Goal: Transaction & Acquisition: Purchase product/service

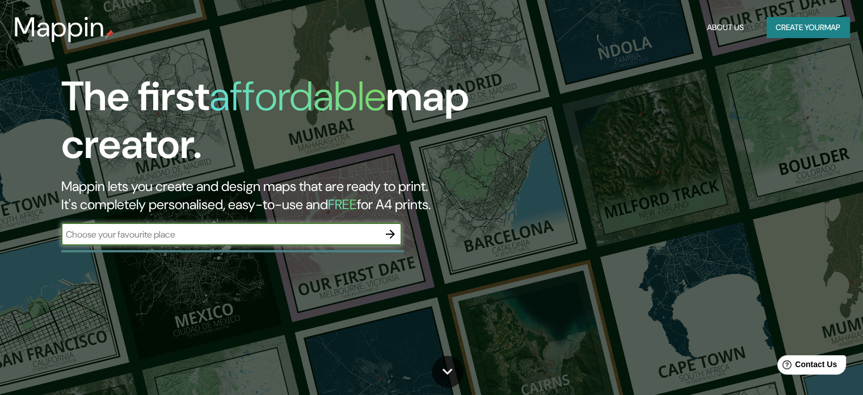
click at [352, 238] on input "text" at bounding box center [220, 234] width 318 height 13
type input "[GEOGRAPHIC_DATA][PERSON_NAME]"
click at [391, 231] on icon "button" at bounding box center [390, 233] width 9 height 9
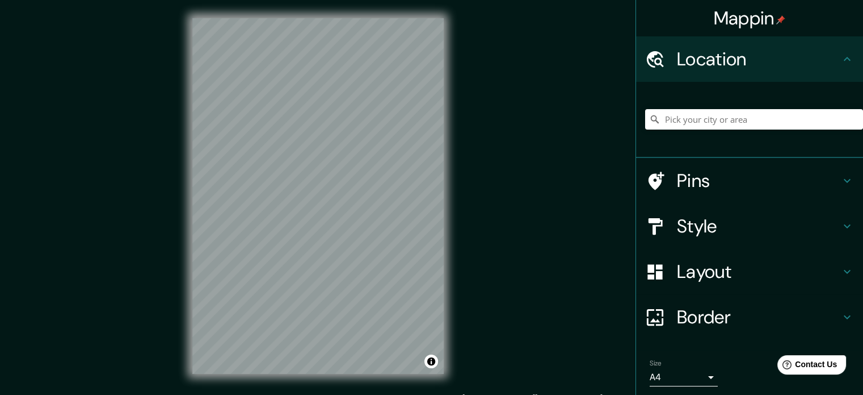
click at [497, 199] on div "Mappin Location Pins Style Layout Border Choose a border. Hint : you can make l…" at bounding box center [431, 205] width 863 height 410
click at [477, 308] on div "Mappin Location Pins Style Layout Border Choose a border. Hint : you can make l…" at bounding box center [431, 205] width 863 height 410
click at [827, 116] on input "Pick your city or area" at bounding box center [754, 119] width 218 height 20
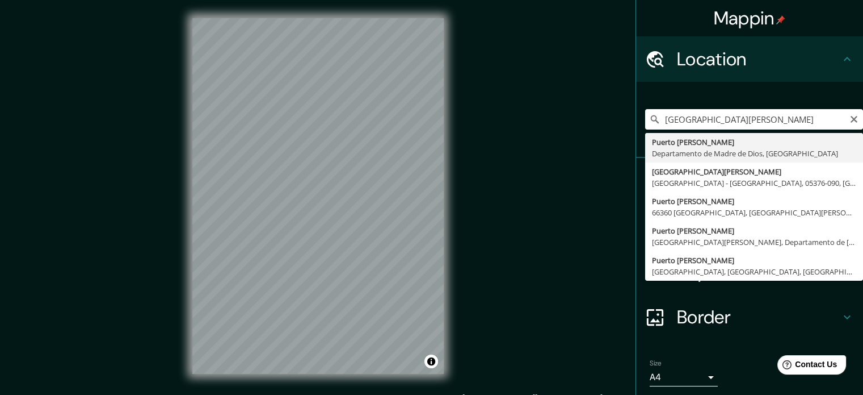
type input "[GEOGRAPHIC_DATA][PERSON_NAME], Departamento de [GEOGRAPHIC_DATA], [GEOGRAPHIC_…"
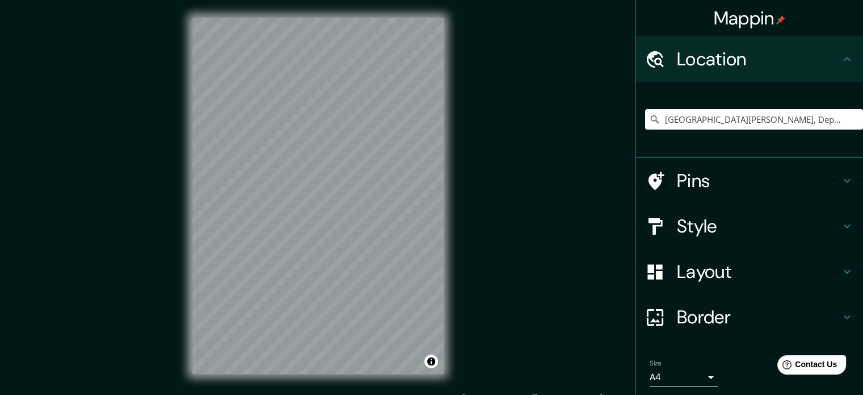
click at [763, 270] on h4 "Layout" at bounding box center [758, 271] width 163 height 23
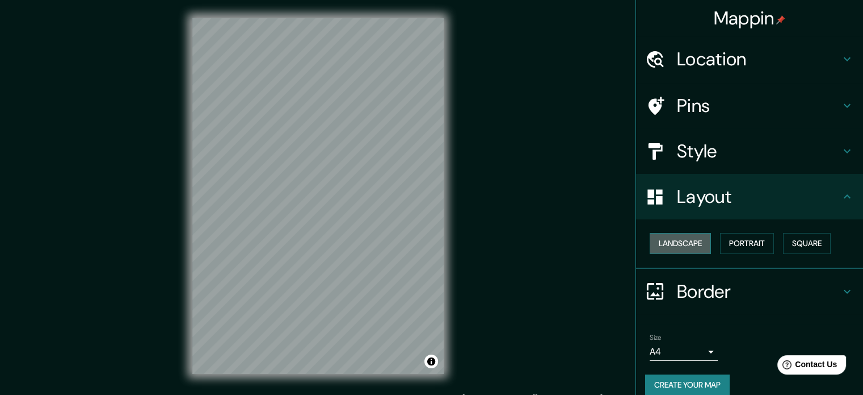
click at [687, 246] on button "Landscape" at bounding box center [680, 243] width 61 height 21
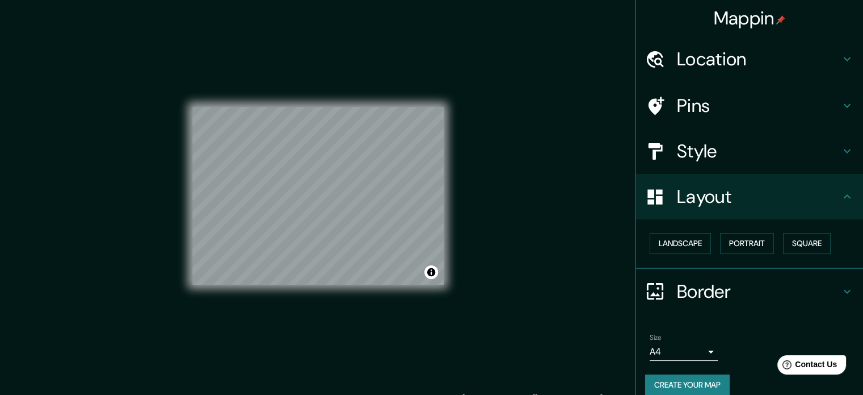
click at [813, 227] on div "Landscape [GEOGRAPHIC_DATA]" at bounding box center [749, 243] width 227 height 49
click at [812, 240] on button "Square" at bounding box center [807, 243] width 48 height 21
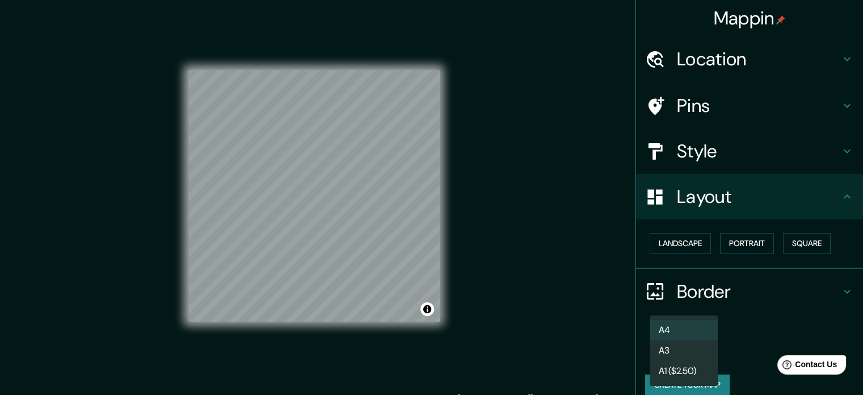
click at [684, 355] on body "Mappin Location [GEOGRAPHIC_DATA][PERSON_NAME], [GEOGRAPHIC_DATA], [GEOGRAPHIC_…" at bounding box center [431, 197] width 863 height 395
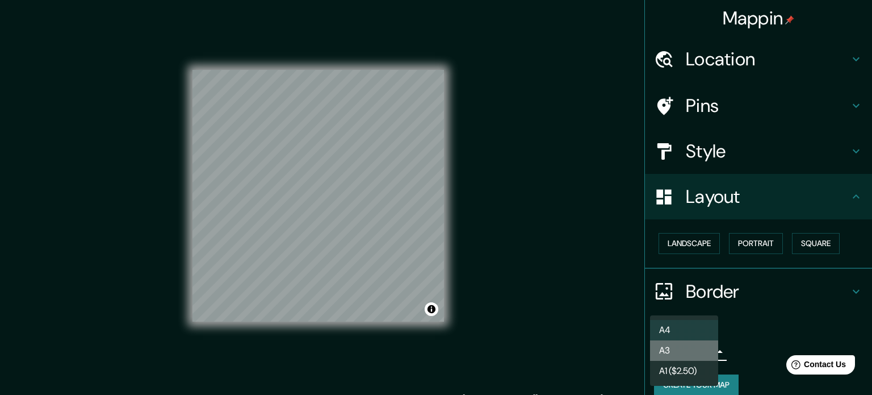
click at [687, 347] on li "A3" at bounding box center [684, 350] width 68 height 20
type input "a4"
click at [680, 347] on body "Mappin Location [GEOGRAPHIC_DATA][PERSON_NAME], [GEOGRAPHIC_DATA], [GEOGRAPHIC_…" at bounding box center [436, 197] width 872 height 395
click at [680, 347] on li "A3" at bounding box center [684, 350] width 68 height 20
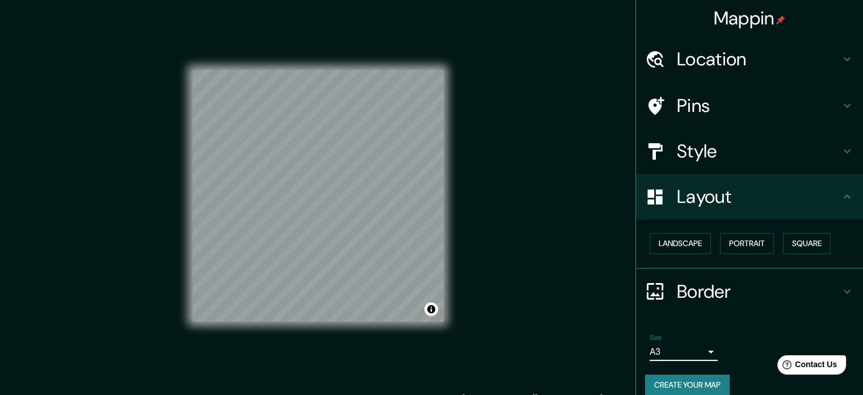
click at [756, 161] on h4 "Style" at bounding box center [758, 151] width 163 height 23
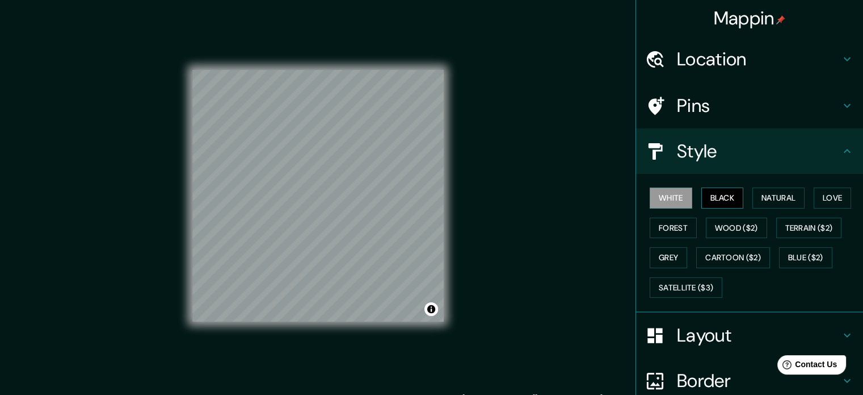
click at [724, 199] on button "Black" at bounding box center [723, 197] width 43 height 21
click at [758, 195] on button "Natural" at bounding box center [779, 197] width 52 height 21
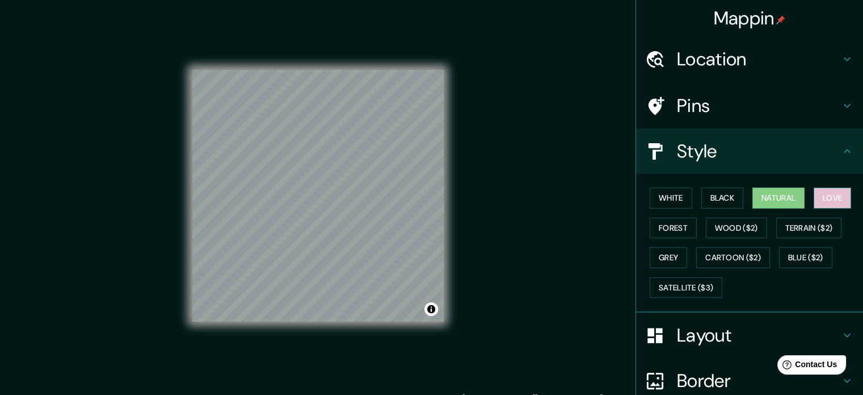
click at [814, 200] on button "Love" at bounding box center [832, 197] width 37 height 21
click at [718, 224] on button "Wood ($2)" at bounding box center [736, 227] width 61 height 21
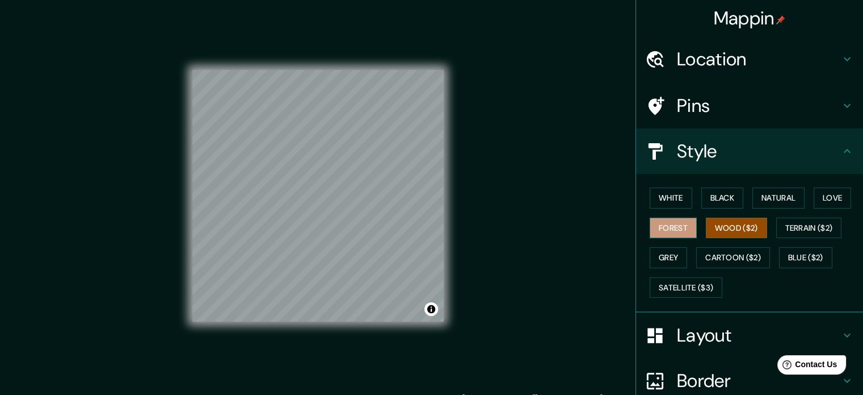
click at [661, 229] on button "Forest" at bounding box center [673, 227] width 47 height 21
click at [654, 254] on button "Grey" at bounding box center [668, 257] width 37 height 21
click at [710, 245] on div "White Black Natural Love Forest Wood ($2) Terrain ($2) Grey Cartoon ($2) Blue (…" at bounding box center [754, 242] width 218 height 119
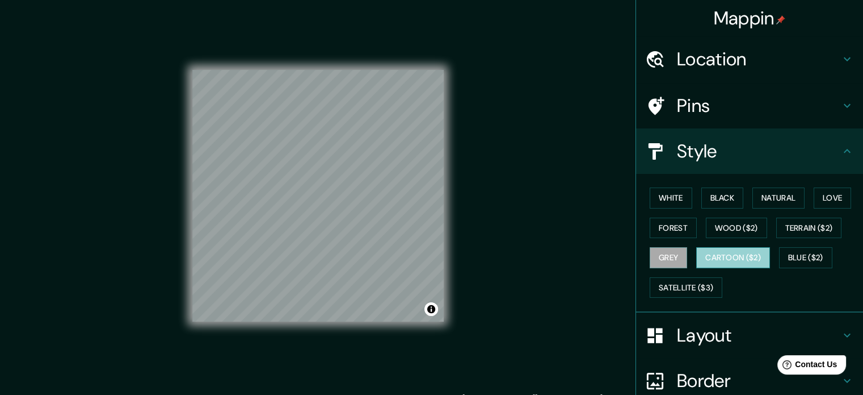
click at [714, 254] on button "Cartoon ($2)" at bounding box center [734, 257] width 74 height 21
click at [667, 220] on button "Forest" at bounding box center [673, 227] width 47 height 21
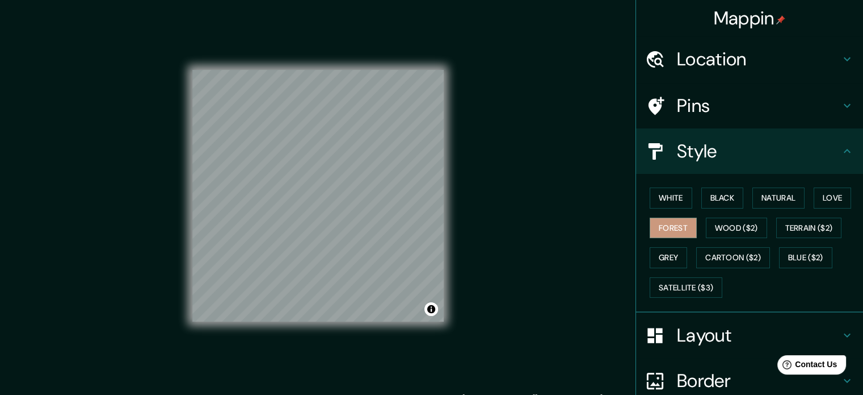
click at [817, 186] on div "White Black Natural Love Forest Wood ($2) Terrain ($2) Grey Cartoon ($2) Blue (…" at bounding box center [754, 242] width 218 height 119
click at [819, 192] on button "Love" at bounding box center [832, 197] width 37 height 21
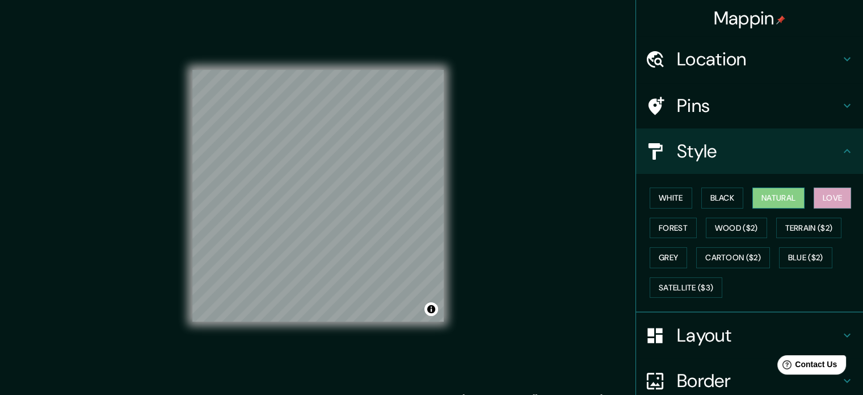
click at [783, 192] on button "Natural" at bounding box center [779, 197] width 52 height 21
drag, startPoint x: 526, startPoint y: 196, endPoint x: 444, endPoint y: 227, distance: 87.6
click at [482, 220] on div "Mappin Location [GEOGRAPHIC_DATA][PERSON_NAME], [GEOGRAPHIC_DATA], [GEOGRAPHIC_…" at bounding box center [431, 205] width 863 height 410
click at [711, 217] on button "Wood ($2)" at bounding box center [736, 227] width 61 height 21
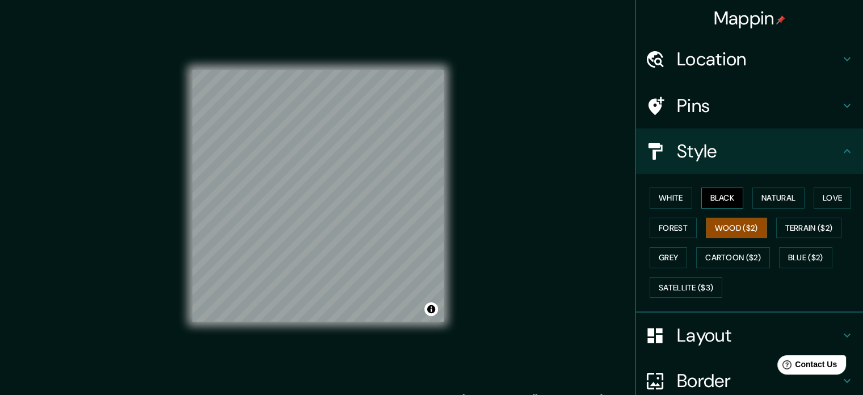
click at [711, 195] on button "Black" at bounding box center [723, 197] width 43 height 21
click at [683, 197] on button "White" at bounding box center [671, 197] width 43 height 21
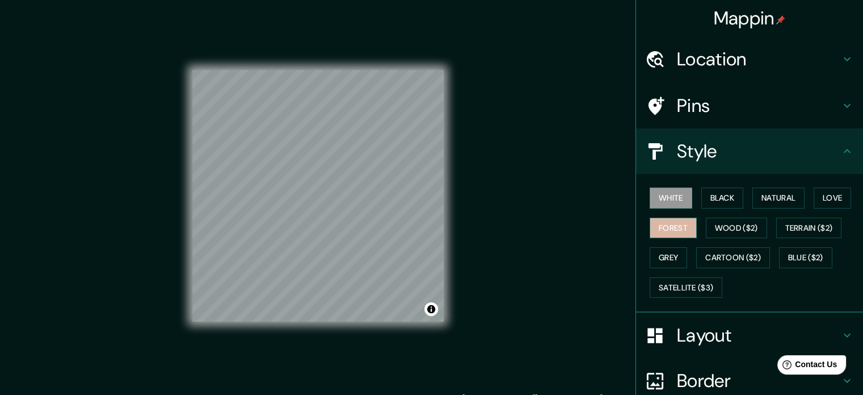
click at [659, 227] on button "Forest" at bounding box center [673, 227] width 47 height 21
click at [737, 192] on div "White Black Natural Love Forest Wood ($2) Terrain ($2) Grey Cartoon ($2) Blue (…" at bounding box center [754, 242] width 218 height 119
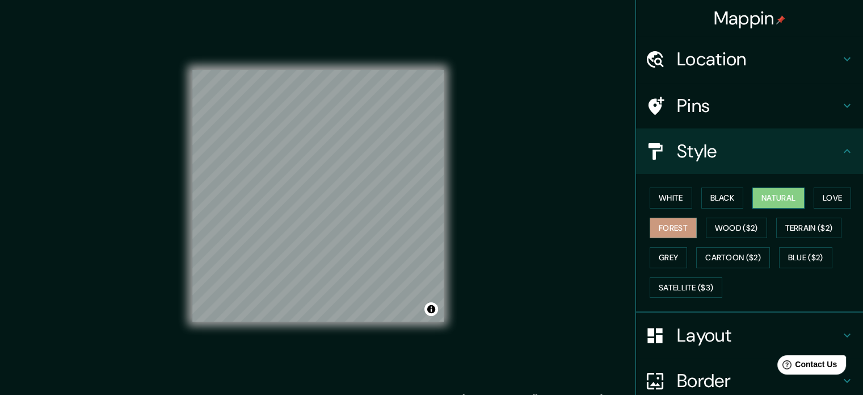
click at [782, 200] on button "Natural" at bounding box center [779, 197] width 52 height 21
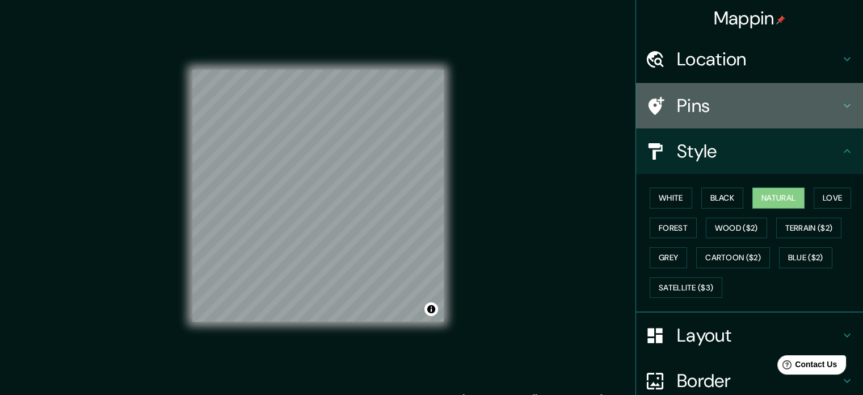
click at [729, 95] on h4 "Pins" at bounding box center [758, 105] width 163 height 23
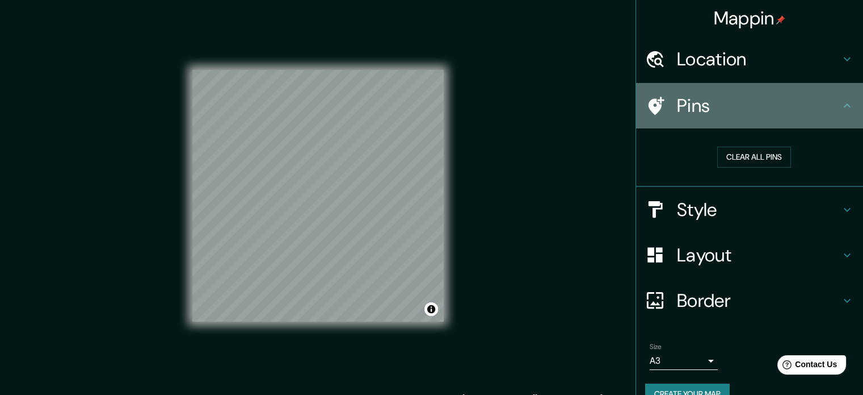
click at [729, 95] on h4 "Pins" at bounding box center [758, 105] width 163 height 23
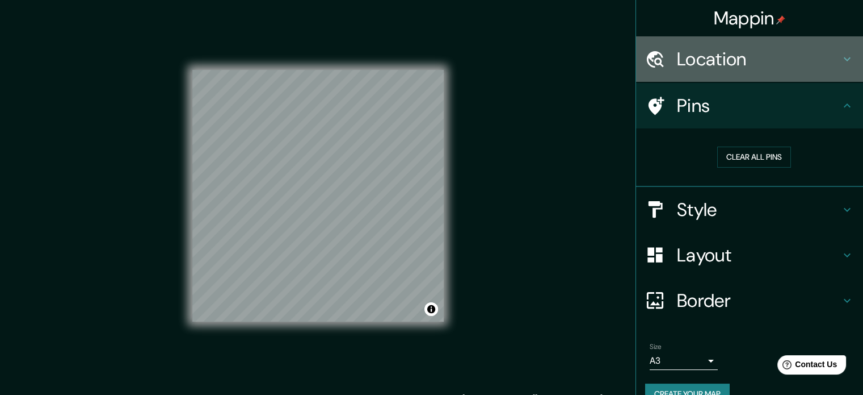
click at [736, 74] on div "Location" at bounding box center [749, 58] width 227 height 45
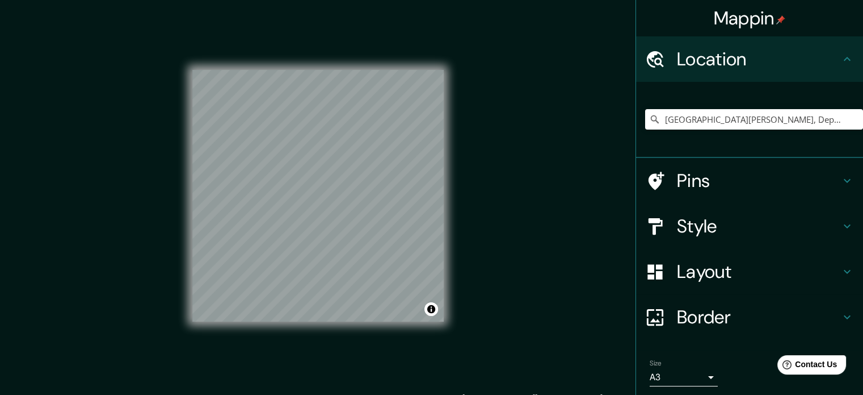
click at [736, 74] on div "Location" at bounding box center [749, 58] width 227 height 45
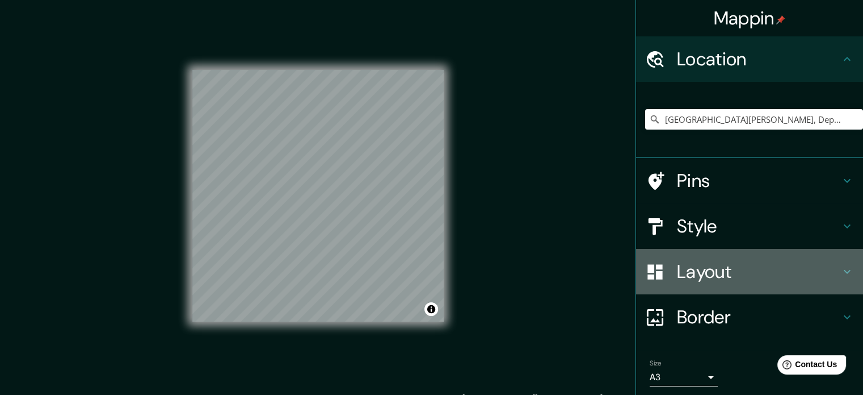
click at [713, 280] on h4 "Layout" at bounding box center [758, 271] width 163 height 23
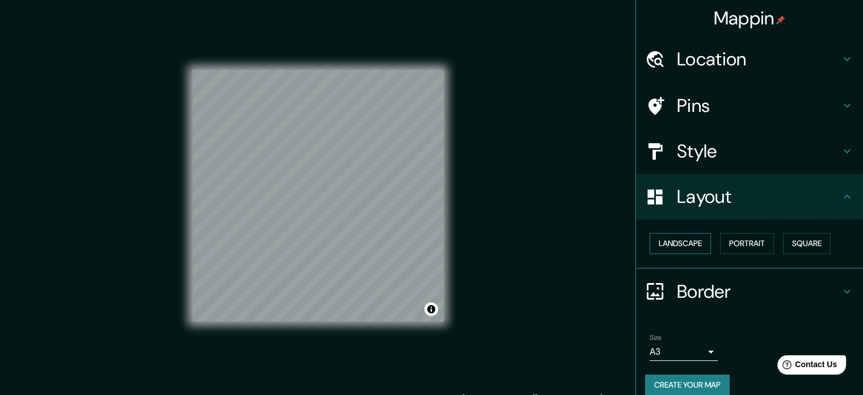
click at [695, 238] on button "Landscape" at bounding box center [680, 243] width 61 height 21
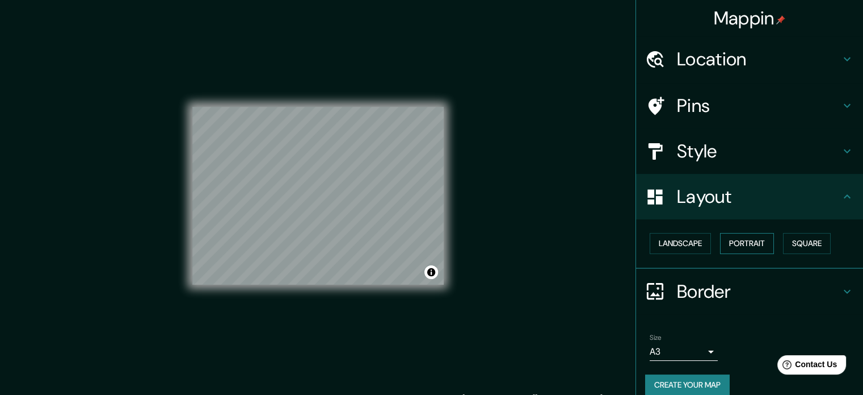
click at [761, 241] on button "Portrait" at bounding box center [747, 243] width 54 height 21
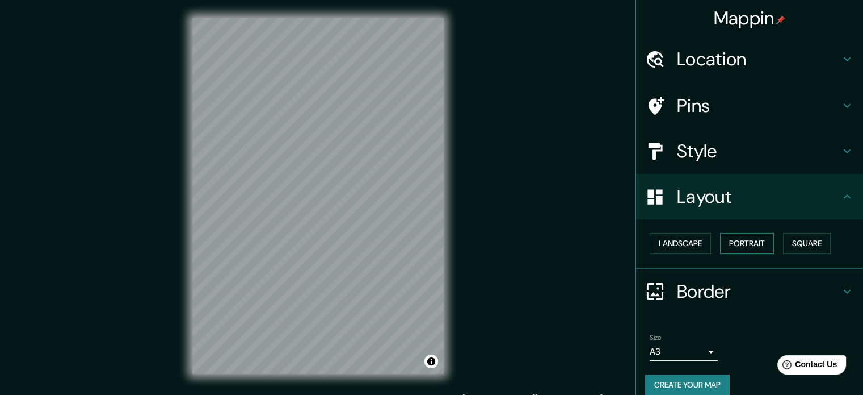
click at [731, 242] on button "Portrait" at bounding box center [747, 243] width 54 height 21
click at [735, 286] on h4 "Border" at bounding box center [758, 291] width 163 height 23
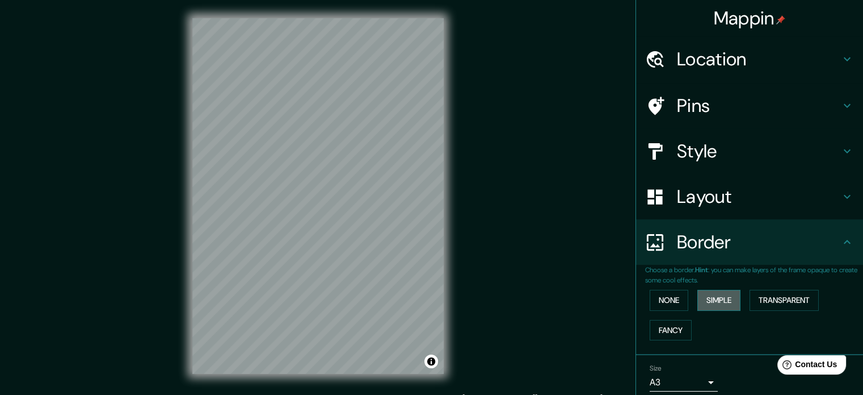
click at [711, 303] on button "Simple" at bounding box center [719, 300] width 43 height 21
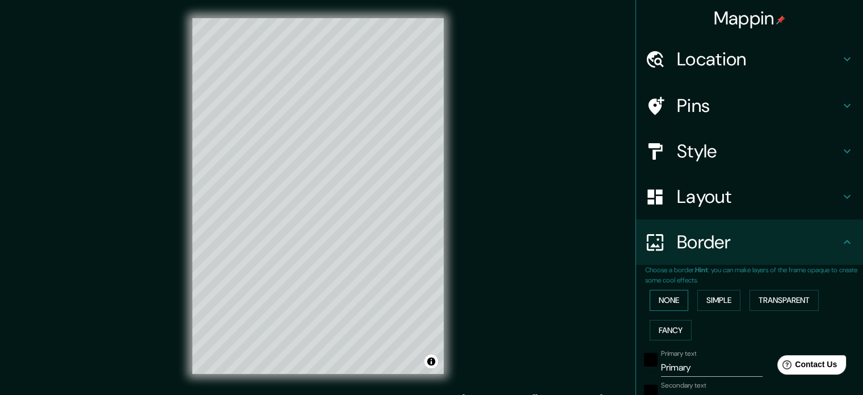
click at [652, 296] on button "None" at bounding box center [669, 300] width 39 height 21
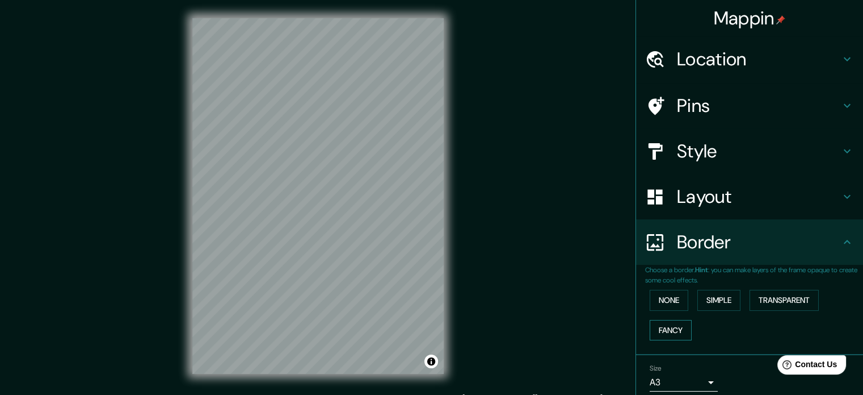
click at [665, 326] on button "Fancy" at bounding box center [671, 330] width 42 height 21
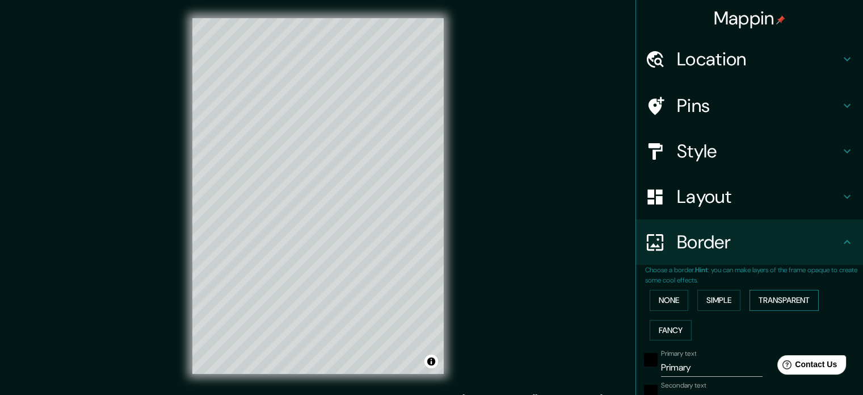
click at [761, 297] on button "Transparent" at bounding box center [784, 300] width 69 height 21
click at [673, 292] on button "None" at bounding box center [669, 300] width 39 height 21
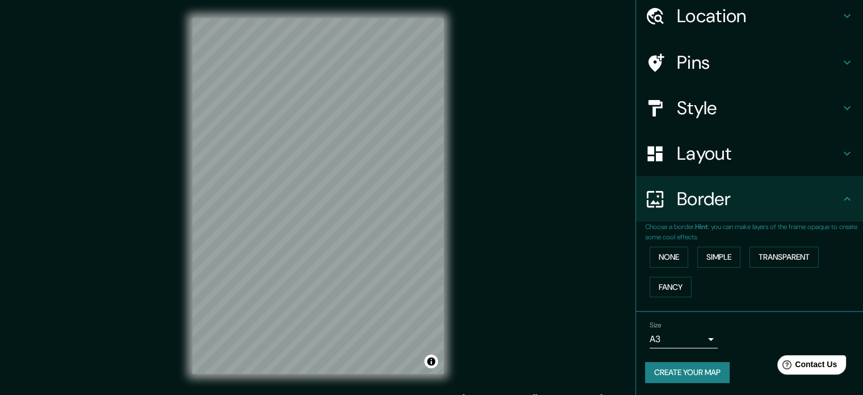
scroll to position [15, 0]
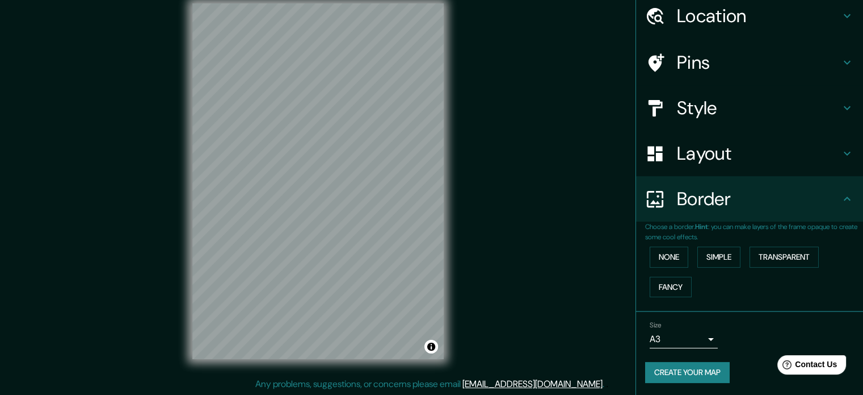
click at [697, 367] on button "Create your map" at bounding box center [687, 372] width 85 height 21
click at [679, 384] on div "Size A3 a4 Create your map" at bounding box center [749, 354] width 209 height 76
click at [718, 372] on button "Create your map" at bounding box center [687, 372] width 85 height 21
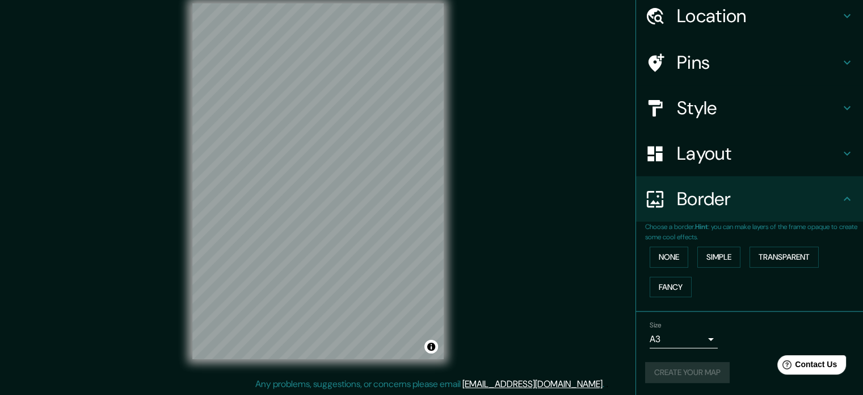
click at [718, 372] on div "Create your map" at bounding box center [749, 372] width 209 height 21
click at [660, 245] on div "None Simple Transparent Fancy" at bounding box center [754, 272] width 218 height 60
click at [659, 255] on button "None" at bounding box center [669, 256] width 39 height 21
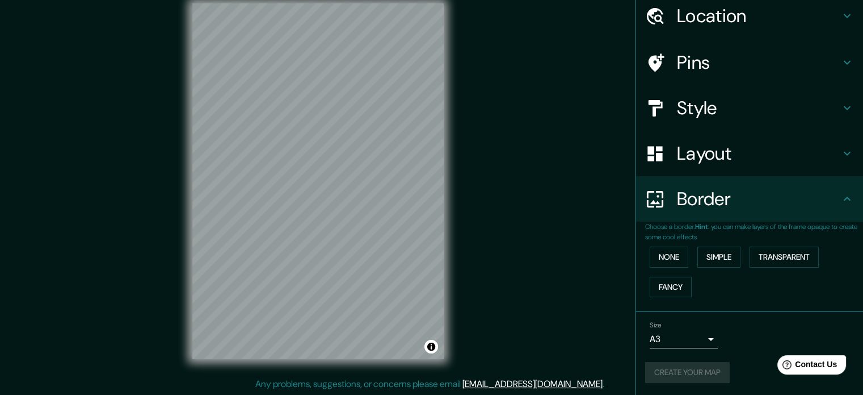
click at [617, 282] on div "Mappin Location [GEOGRAPHIC_DATA][PERSON_NAME], [GEOGRAPHIC_DATA], [GEOGRAPHIC_…" at bounding box center [431, 190] width 863 height 410
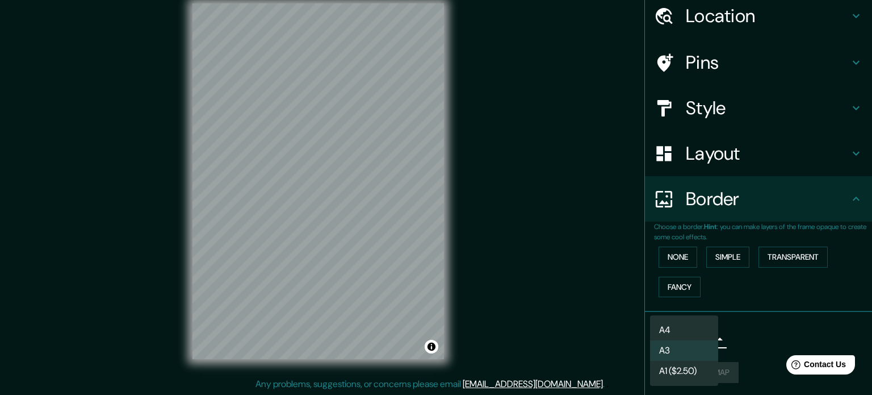
click at [678, 335] on body "Mappin Location [GEOGRAPHIC_DATA][PERSON_NAME], [GEOGRAPHIC_DATA], [GEOGRAPHIC_…" at bounding box center [436, 182] width 872 height 395
click at [679, 353] on li "A3" at bounding box center [684, 350] width 68 height 20
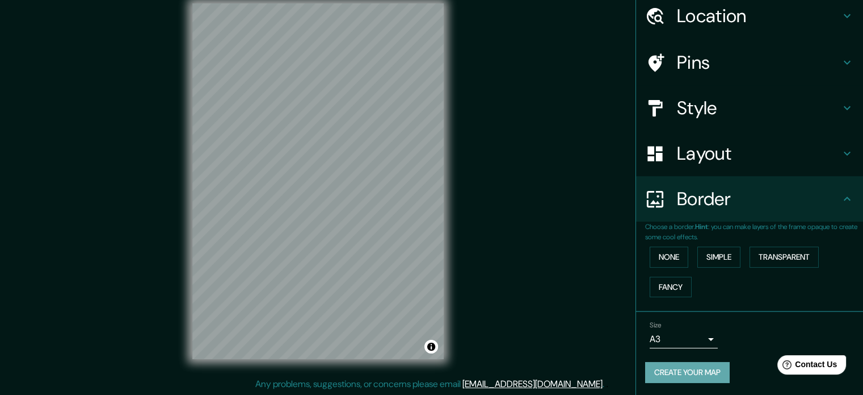
click at [682, 379] on button "Create your map" at bounding box center [687, 372] width 85 height 21
click at [432, 346] on button "Toggle attribution" at bounding box center [432, 346] width 14 height 14
click at [674, 374] on button "Create your map" at bounding box center [687, 372] width 85 height 21
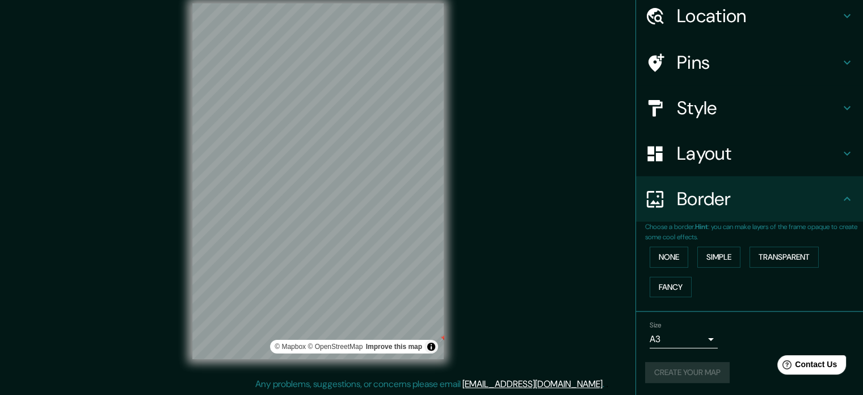
click at [674, 375] on div "Create your map" at bounding box center [749, 372] width 209 height 21
drag, startPoint x: 674, startPoint y: 375, endPoint x: 503, endPoint y: 68, distance: 351.7
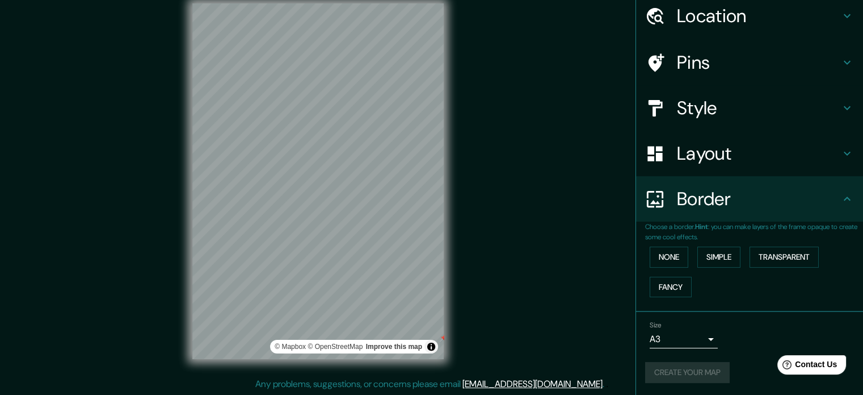
click at [503, 68] on div "Mappin Location [GEOGRAPHIC_DATA][PERSON_NAME], [GEOGRAPHIC_DATA], [GEOGRAPHIC_…" at bounding box center [431, 190] width 863 height 410
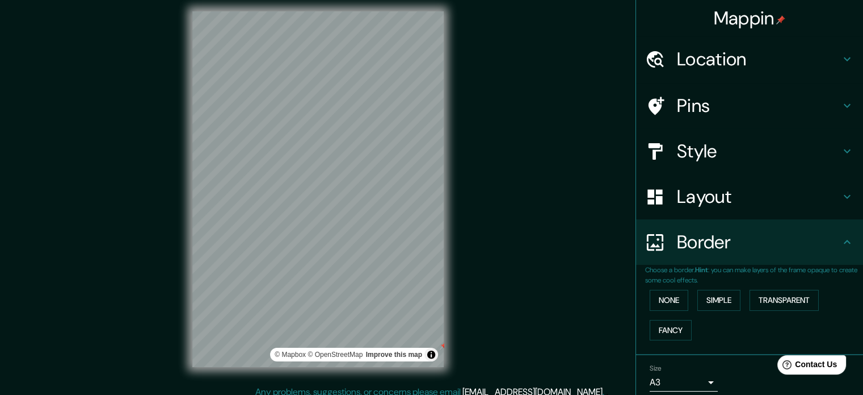
scroll to position [0, 0]
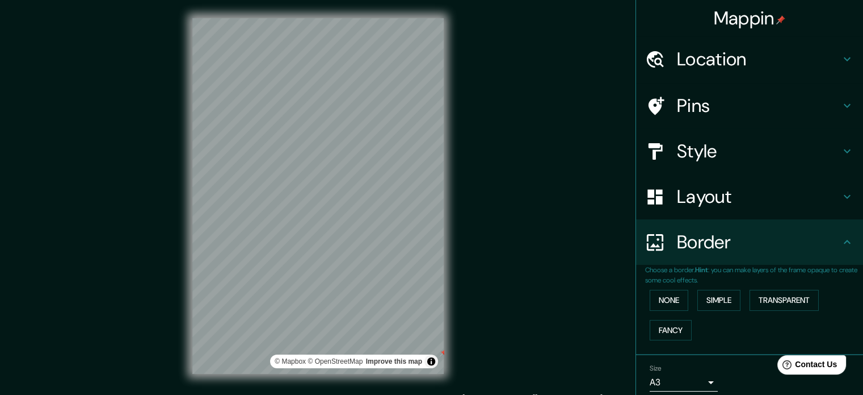
click at [748, 183] on div "Layout" at bounding box center [749, 196] width 227 height 45
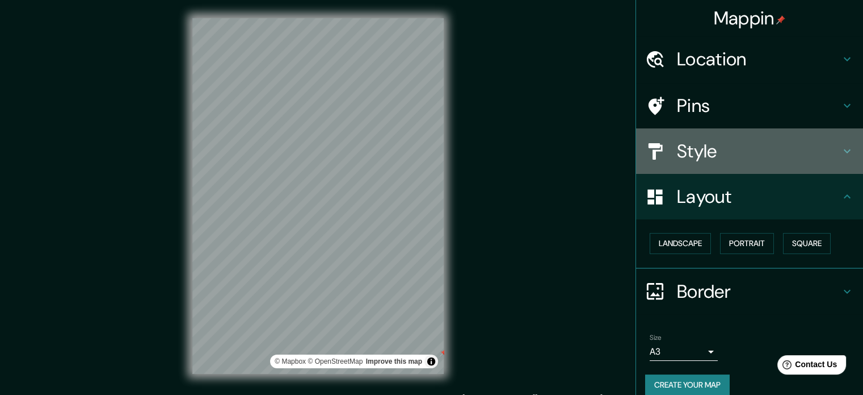
click at [715, 153] on h4 "Style" at bounding box center [758, 151] width 163 height 23
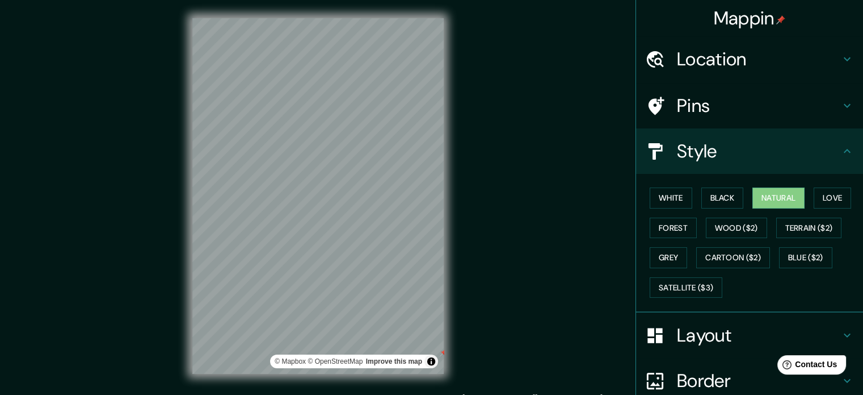
click at [662, 145] on div at bounding box center [661, 151] width 32 height 20
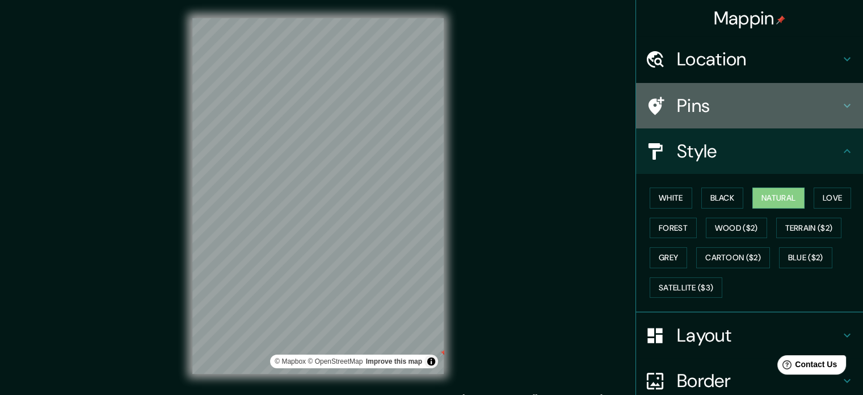
click at [682, 112] on h4 "Pins" at bounding box center [758, 105] width 163 height 23
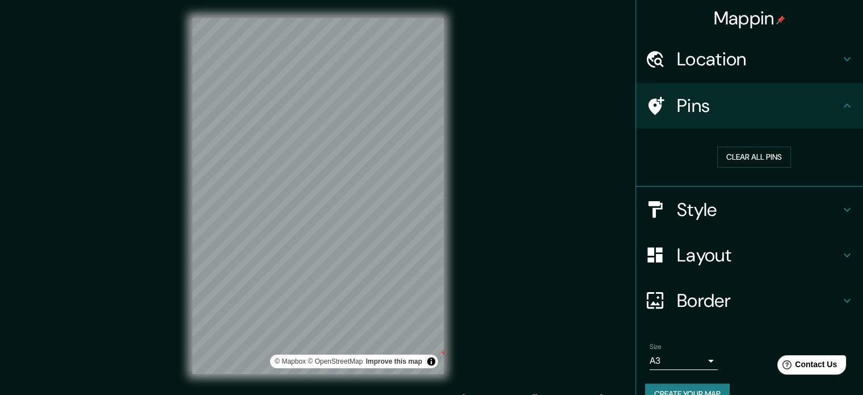
click at [688, 52] on h4 "Location" at bounding box center [758, 59] width 163 height 23
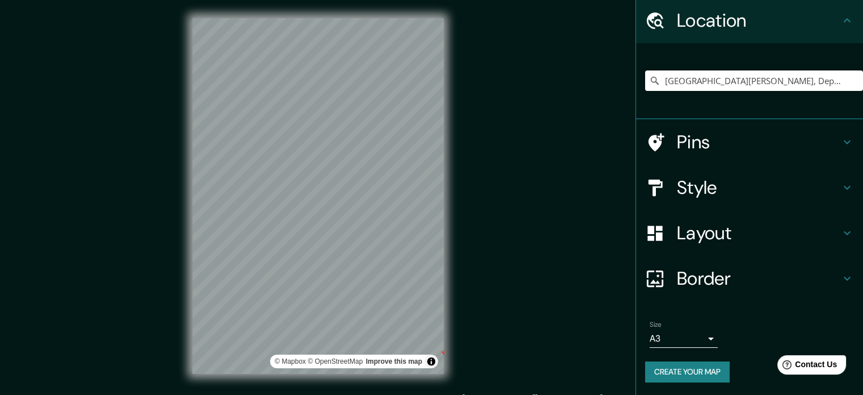
scroll to position [39, 0]
click at [688, 361] on button "Create your map" at bounding box center [687, 371] width 85 height 21
click at [692, 376] on div "Create your map" at bounding box center [749, 371] width 209 height 21
click at [691, 376] on div "Create your map" at bounding box center [749, 371] width 209 height 21
